Goal: Task Accomplishment & Management: Use online tool/utility

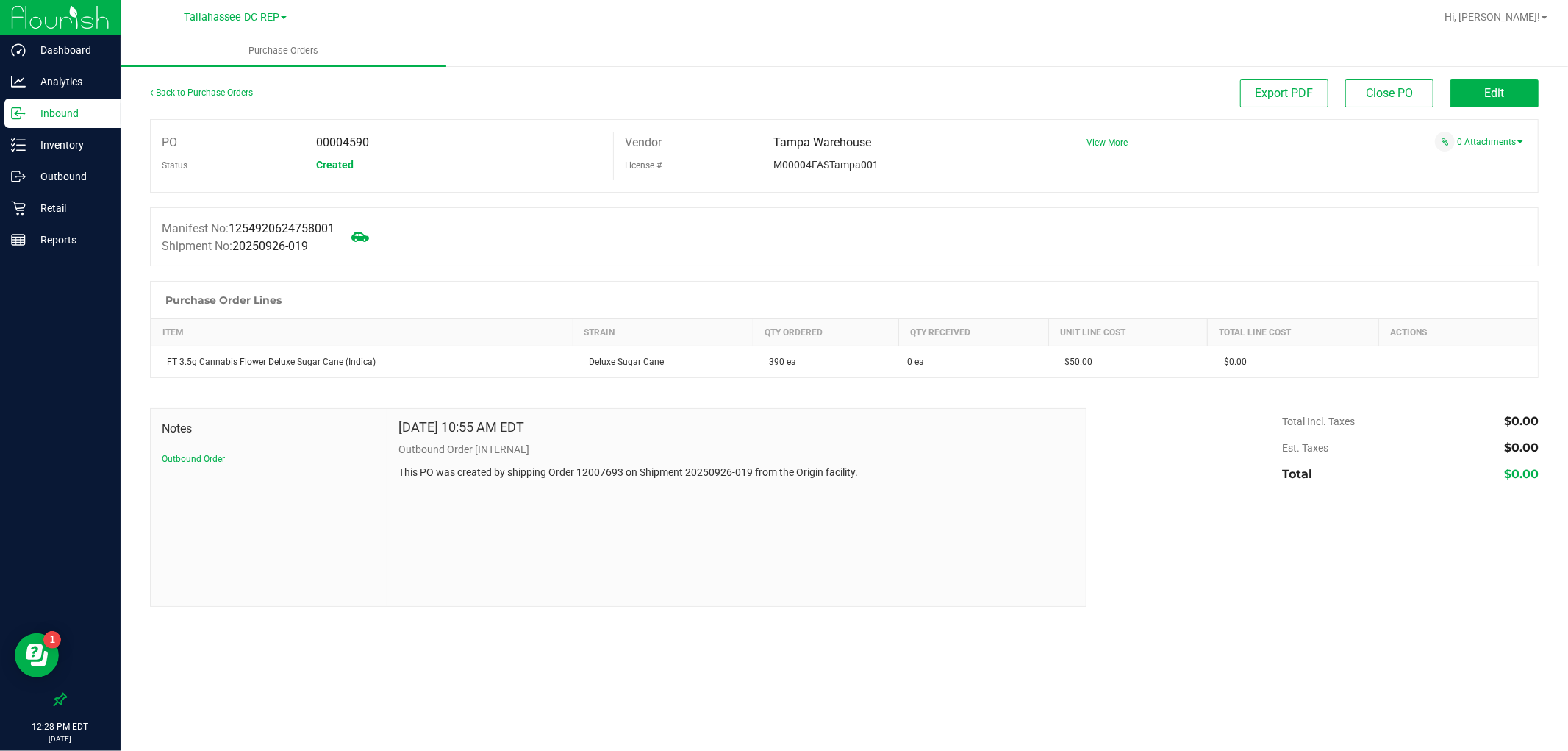
click at [92, 117] on p "Inbound" at bounding box center [70, 113] width 89 height 18
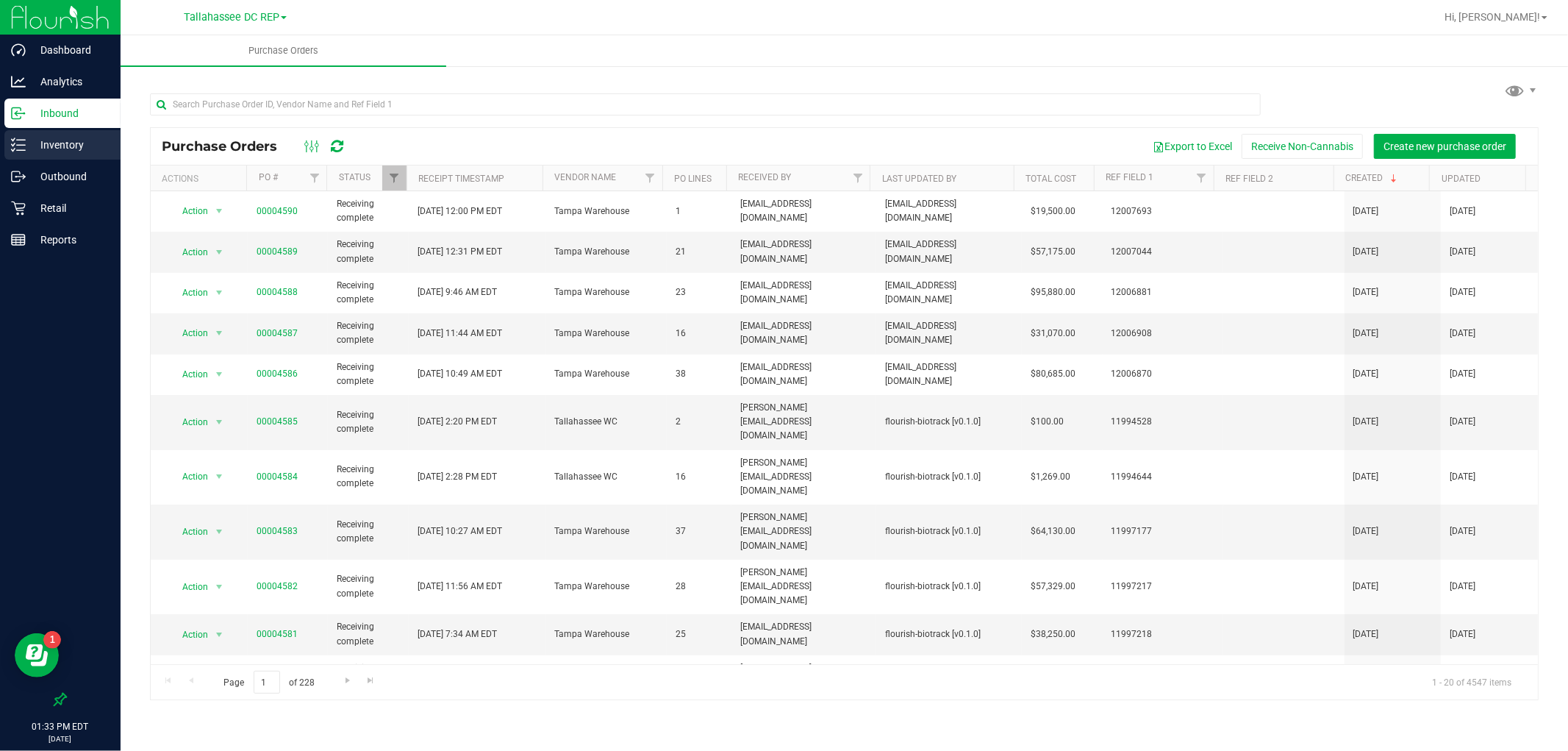
click at [78, 145] on p "Inventory" at bounding box center [70, 145] width 89 height 18
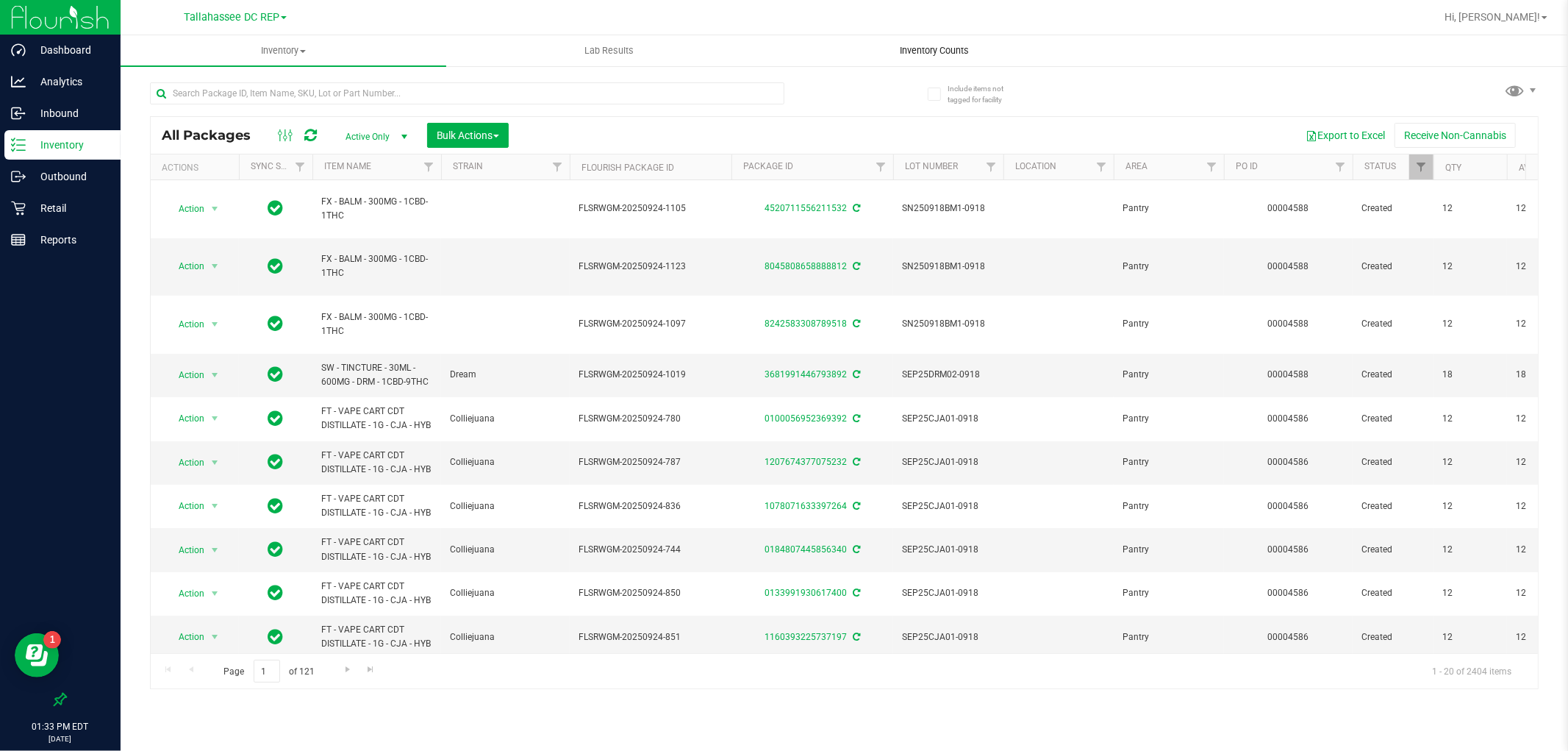
click at [947, 55] on span "Inventory Counts" at bounding box center [936, 51] width 109 height 13
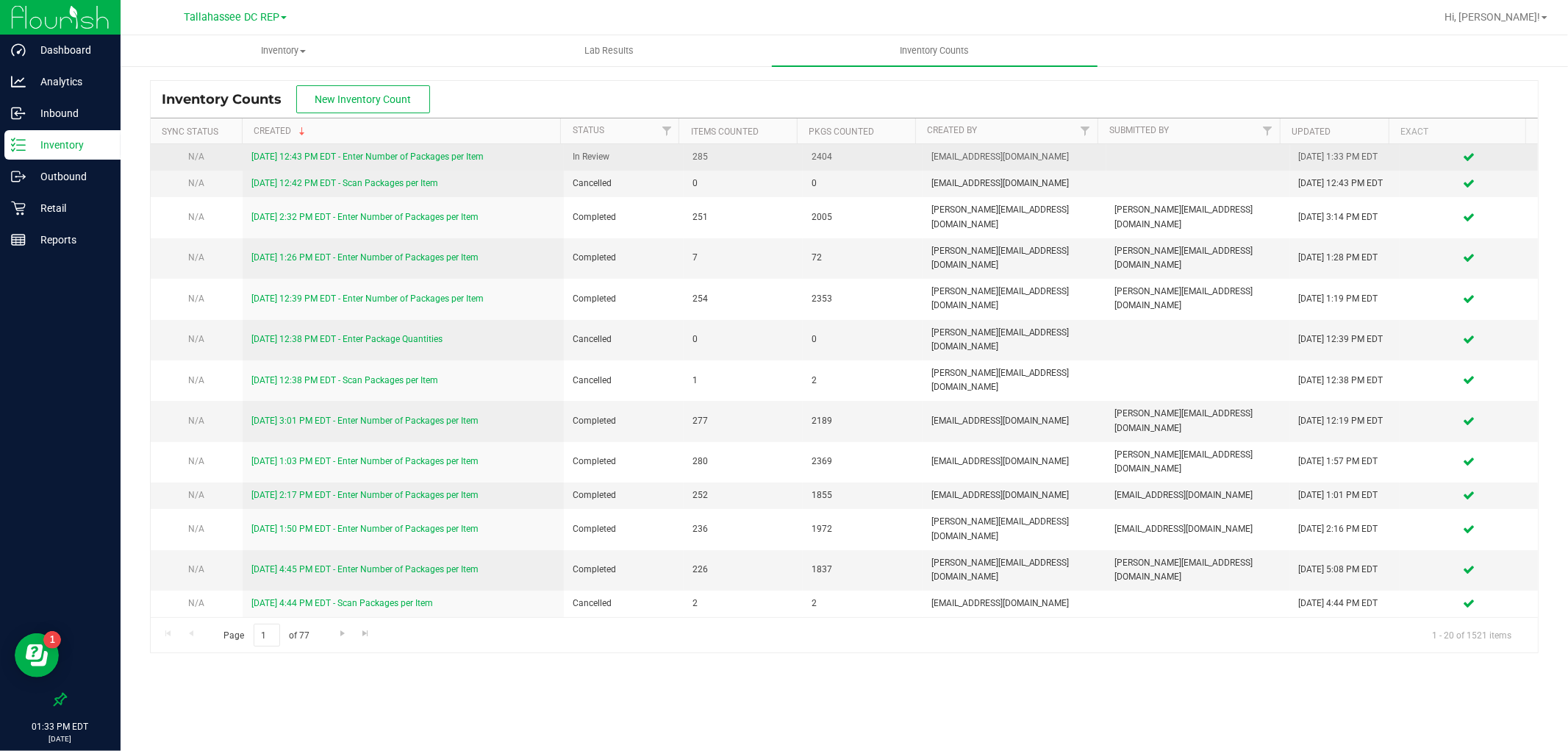
click at [362, 159] on link "[DATE] 12:43 PM EDT - Enter Number of Packages per Item" at bounding box center [368, 156] width 232 height 10
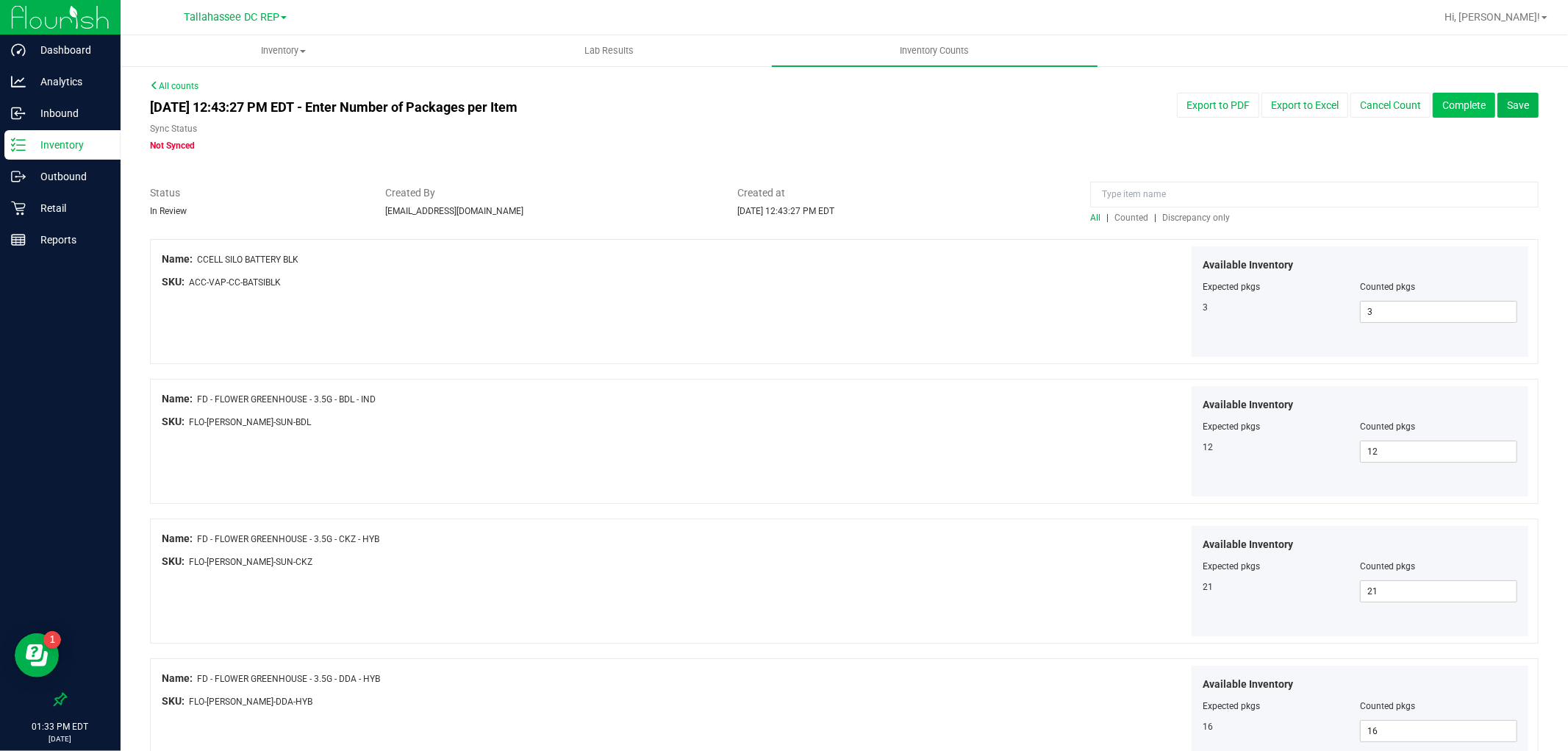
click at [1474, 113] on button "Complete" at bounding box center [1464, 105] width 62 height 25
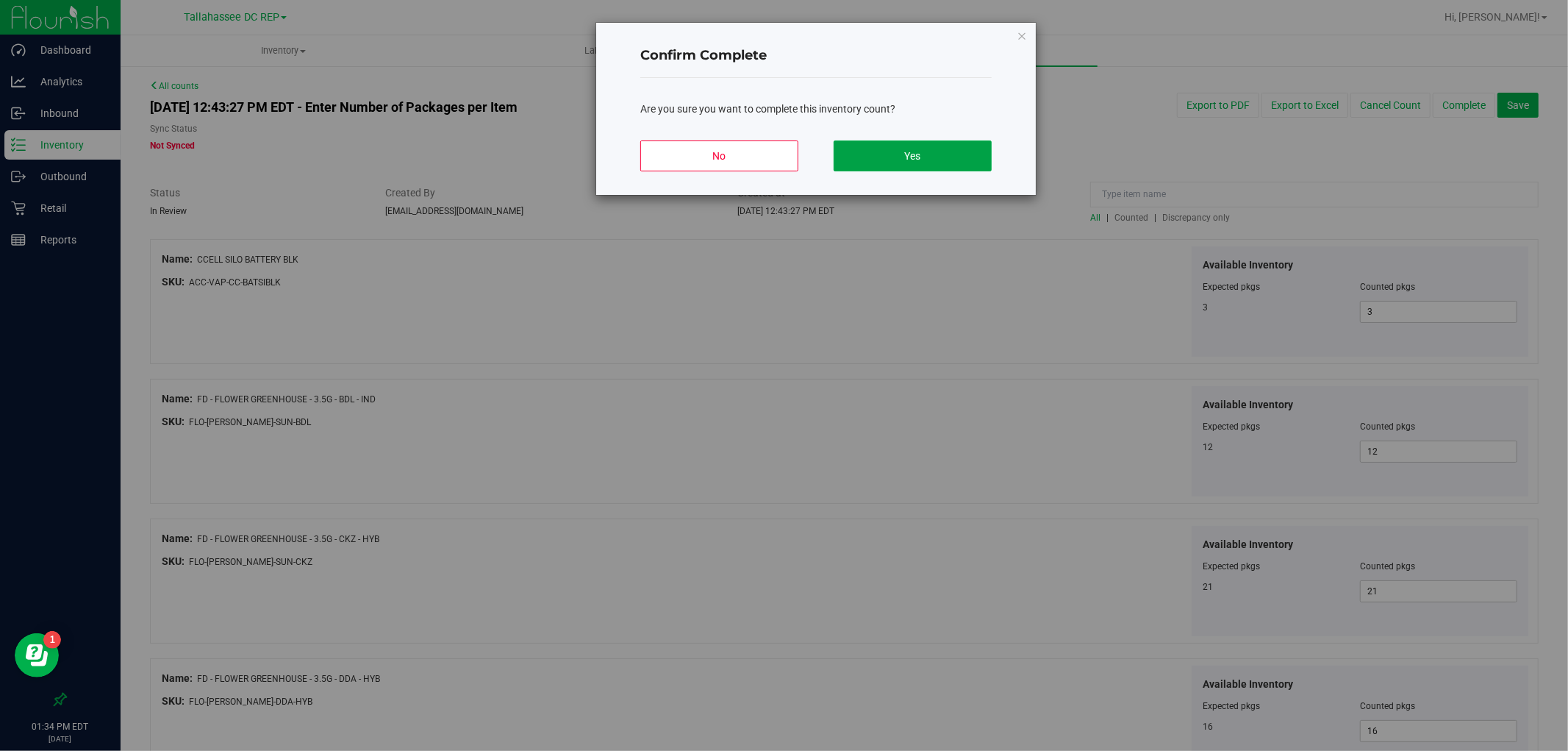
click at [960, 162] on button "Yes" at bounding box center [912, 156] width 158 height 31
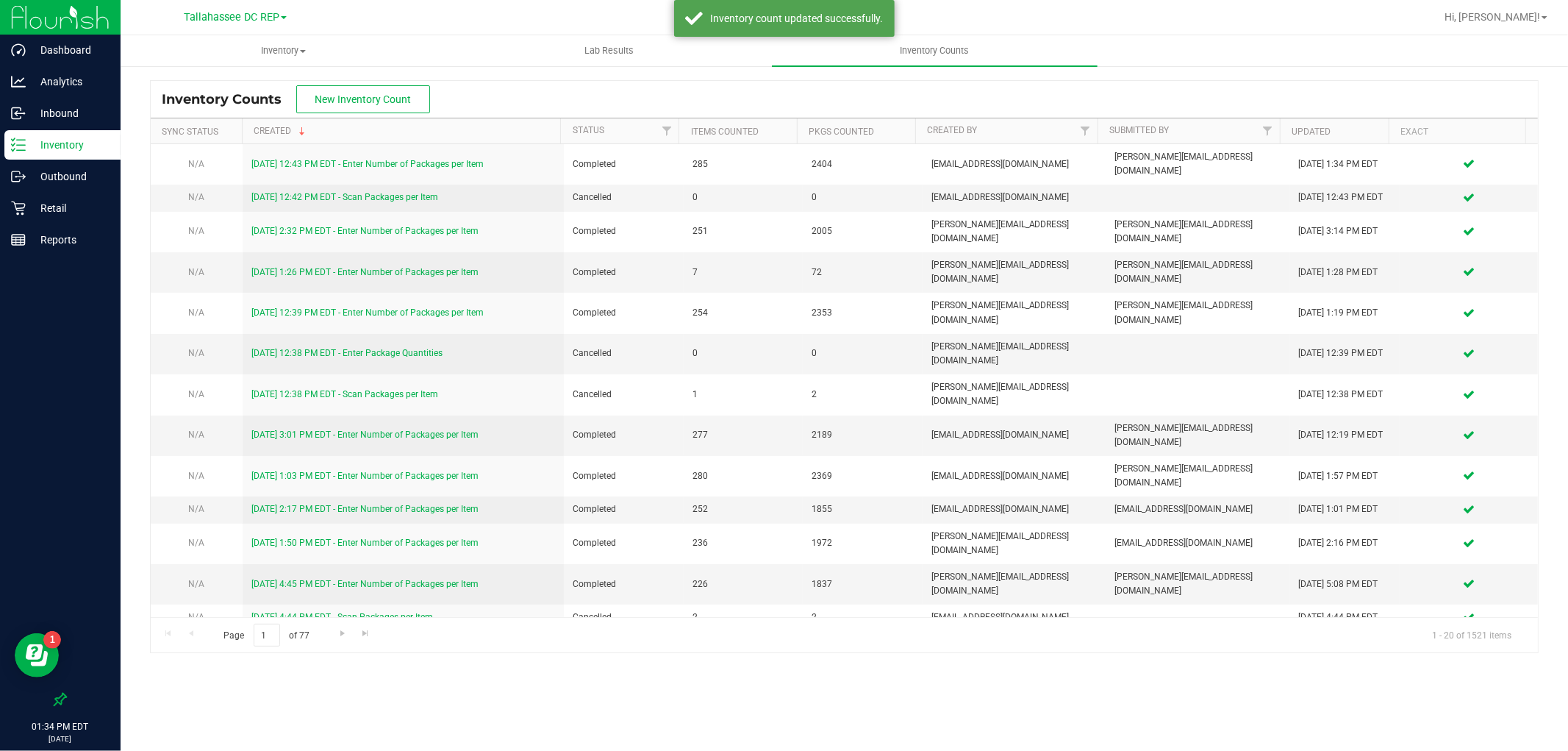
click at [37, 136] on p "Inventory" at bounding box center [70, 145] width 89 height 18
